Goal: Information Seeking & Learning: Learn about a topic

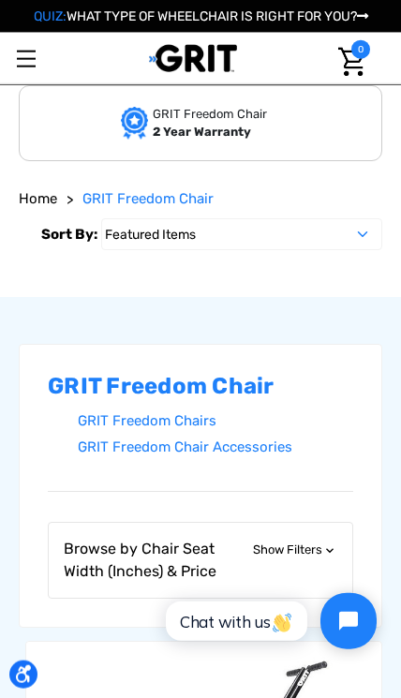
scroll to position [352, 0]
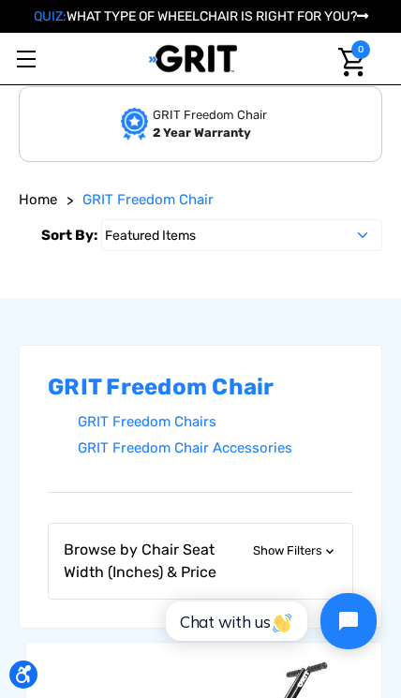
click at [40, 72] on link "Toggle menu" at bounding box center [26, 59] width 52 height 52
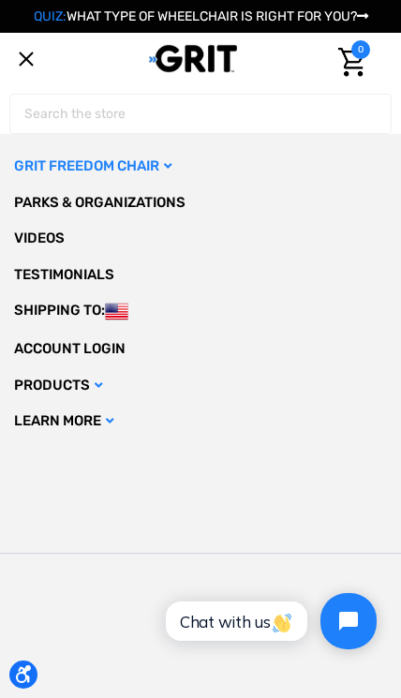
click at [166, 170] on link "GRIT Freedom Chair" at bounding box center [200, 166] width 373 height 37
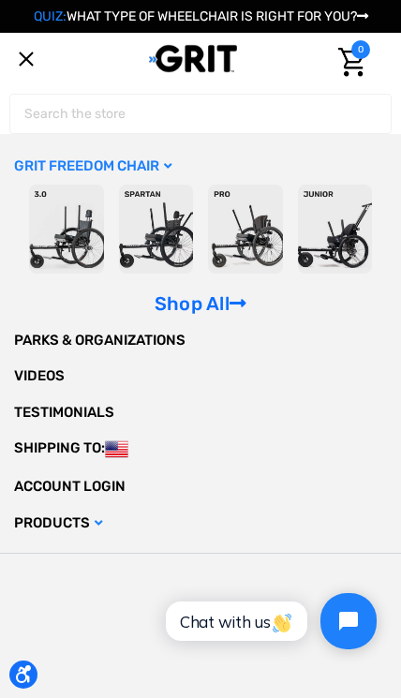
click at [256, 240] on img at bounding box center [245, 229] width 75 height 89
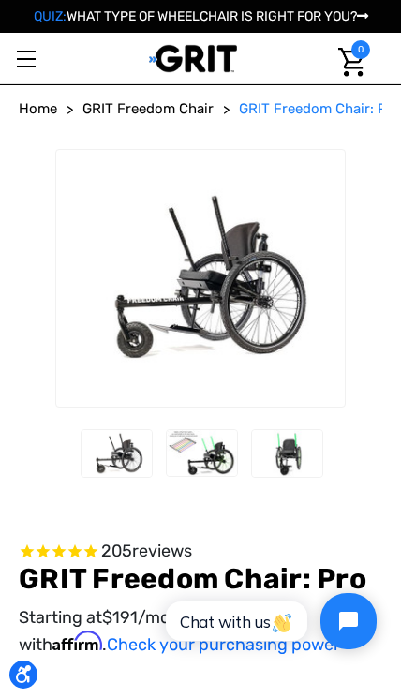
click at [31, 64] on link "Toggle menu" at bounding box center [26, 59] width 52 height 52
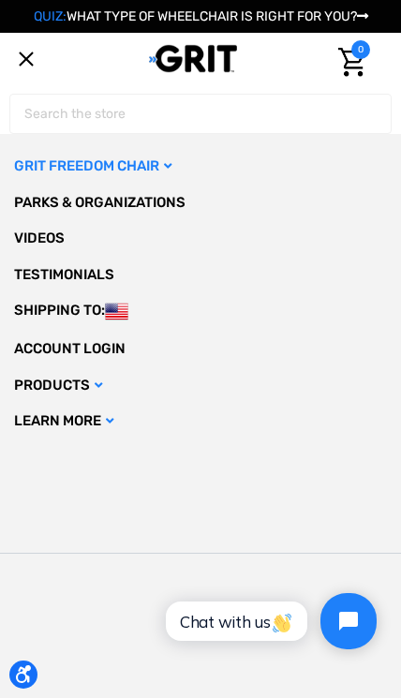
click at [174, 172] on link "GRIT Freedom Chair" at bounding box center [200, 166] width 373 height 37
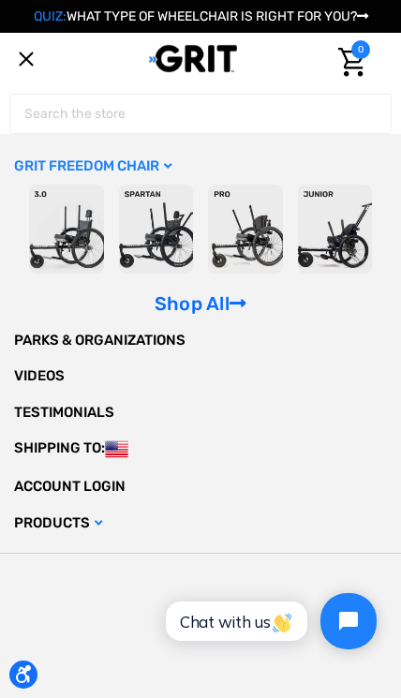
click at [245, 221] on img at bounding box center [245, 229] width 75 height 89
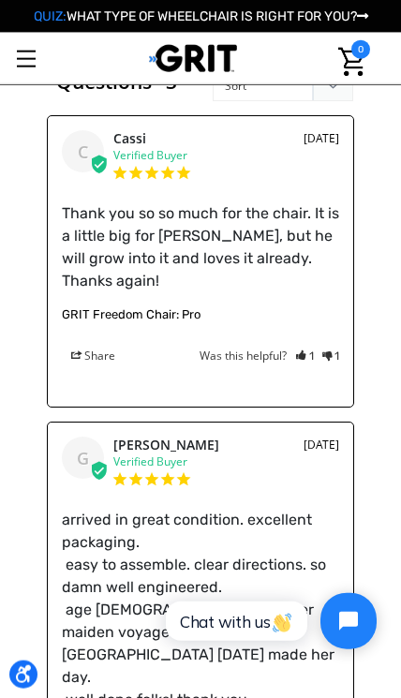
scroll to position [4059, 0]
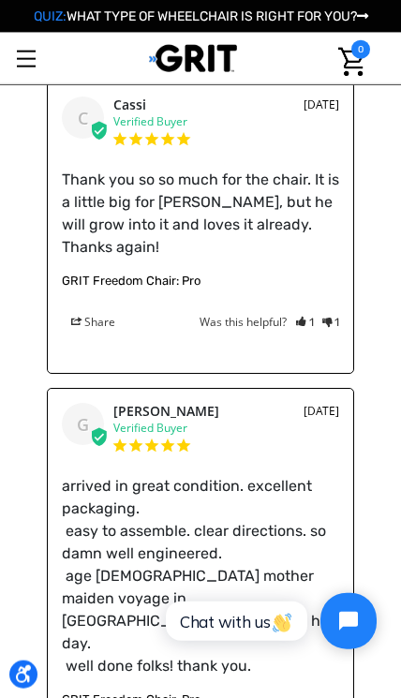
click at [289, 573] on p "arrived in great condition. excellent packaging. easy to assemble. clear direct…" at bounding box center [200, 576] width 277 height 202
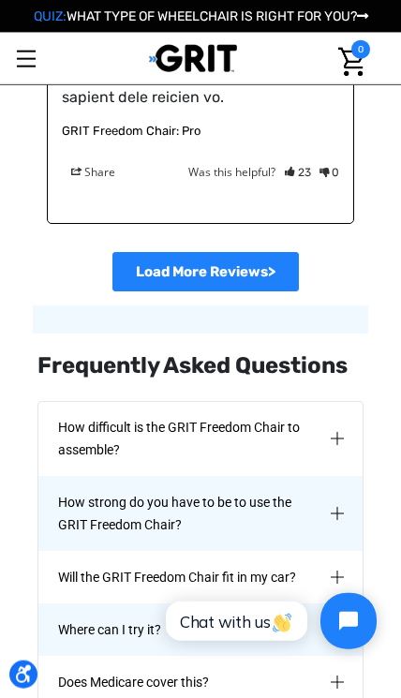
scroll to position [6345, 0]
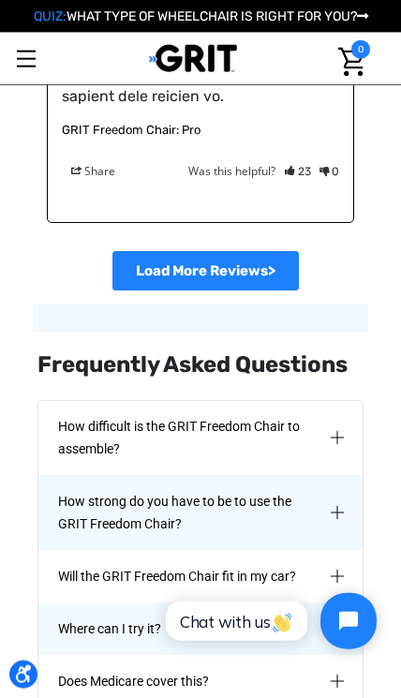
click at [334, 565] on span "Will the GRIT Freedom Chair fit in my car?" at bounding box center [340, 576] width 15 height 22
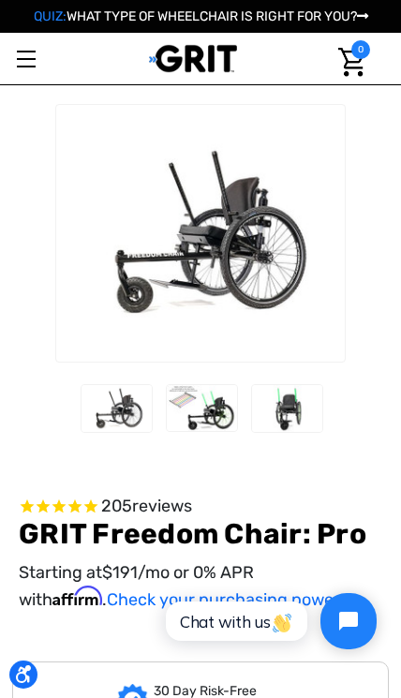
scroll to position [0, 0]
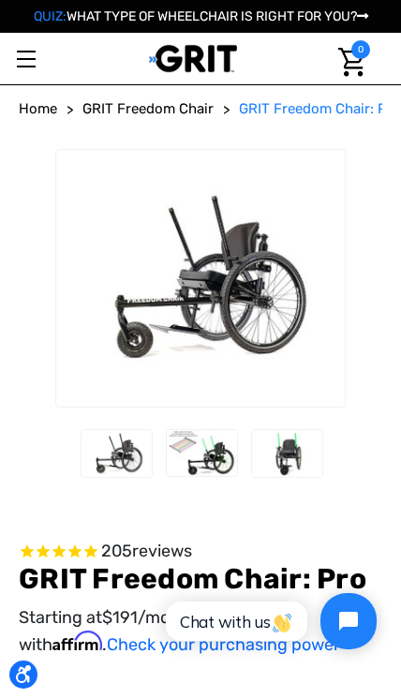
click at [36, 67] on link "Toggle menu" at bounding box center [26, 59] width 52 height 52
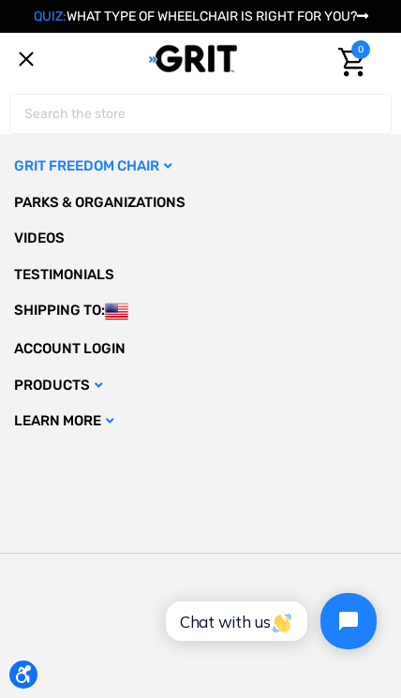
click at [168, 165] on link "GRIT Freedom Chair" at bounding box center [200, 166] width 373 height 37
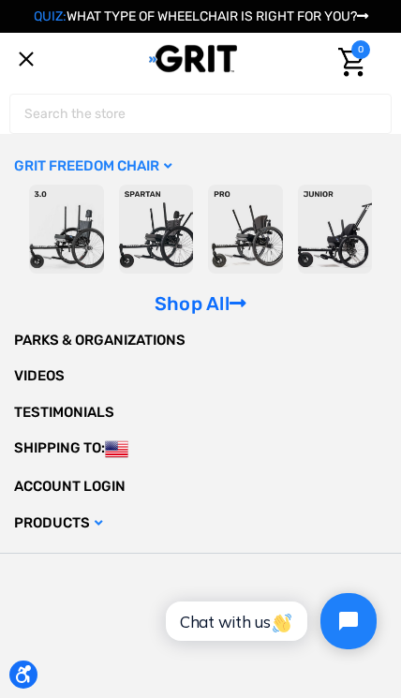
click at [339, 223] on img at bounding box center [335, 229] width 75 height 89
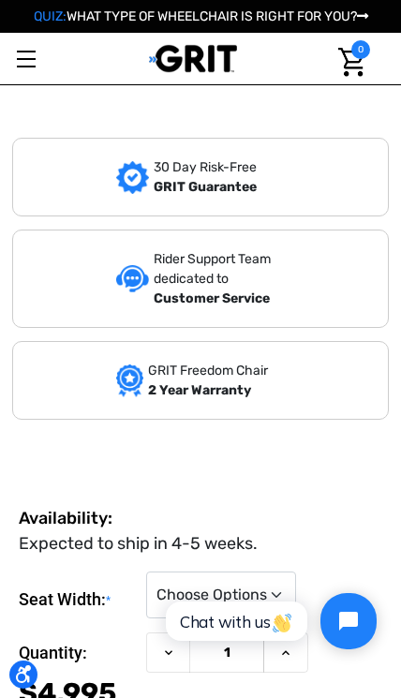
scroll to position [548, 0]
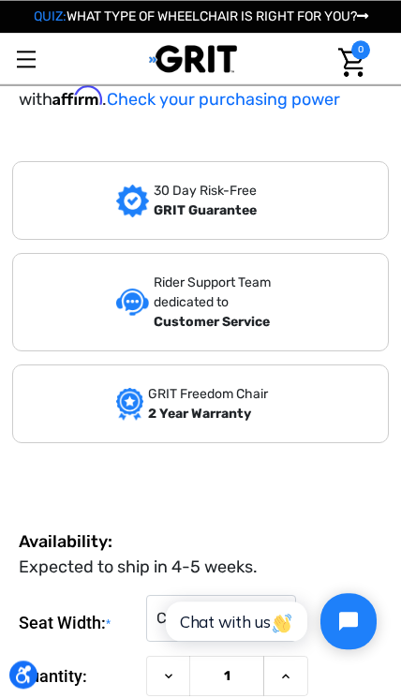
click at [37, 52] on link "Toggle menu" at bounding box center [26, 59] width 52 height 52
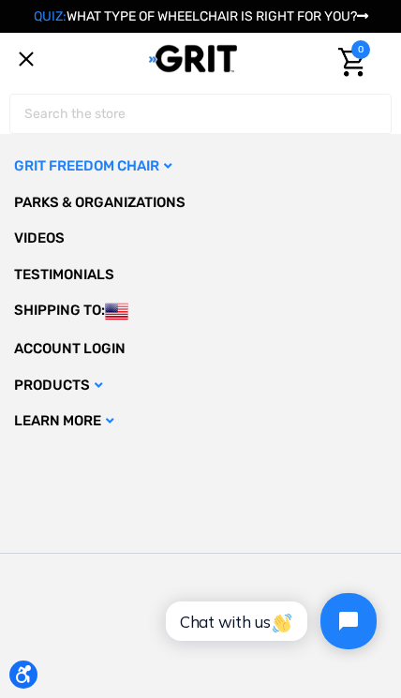
click at [82, 371] on link "Products" at bounding box center [200, 385] width 373 height 37
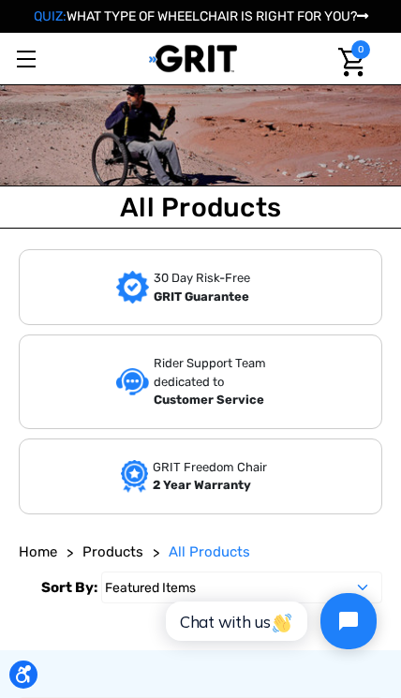
click at [44, 67] on link "Toggle menu" at bounding box center [26, 59] width 52 height 52
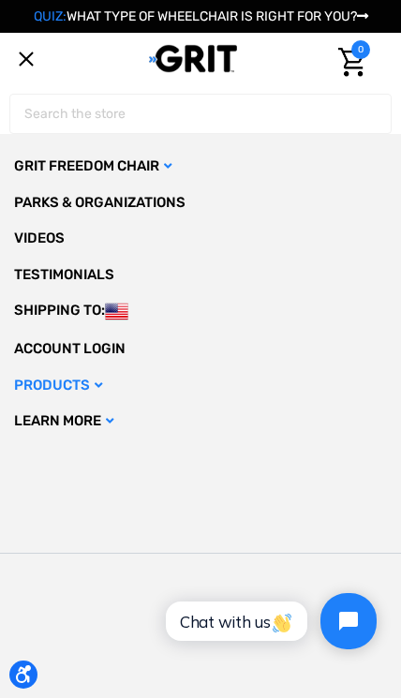
click at [106, 382] on link "Products" at bounding box center [200, 385] width 373 height 37
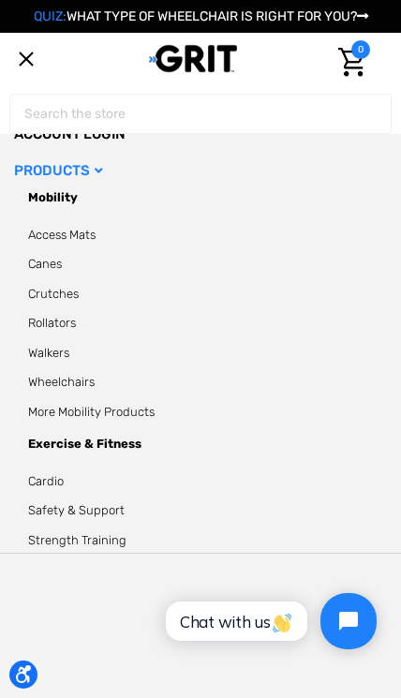
scroll to position [213, 0]
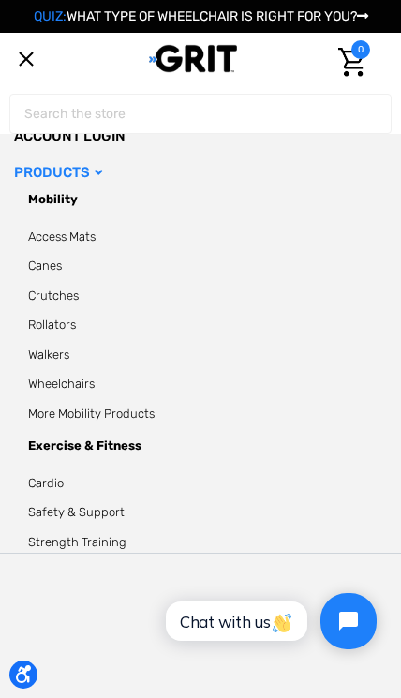
click at [92, 375] on link "Wheelchairs" at bounding box center [200, 384] width 345 height 19
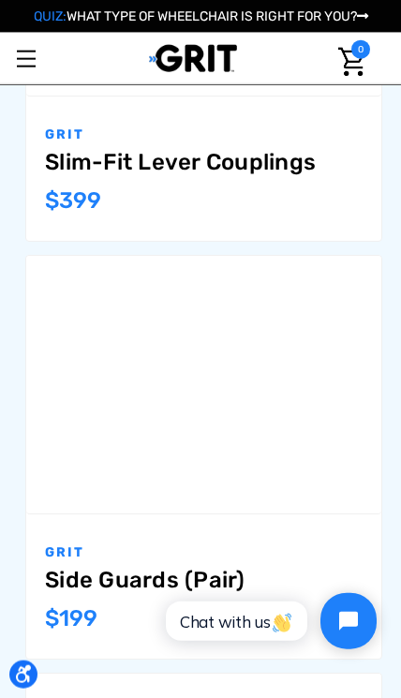
scroll to position [6222, 0]
